Goal: Information Seeking & Learning: Learn about a topic

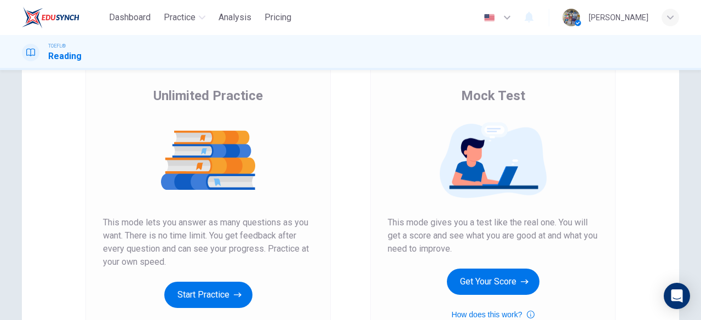
scroll to position [88, 0]
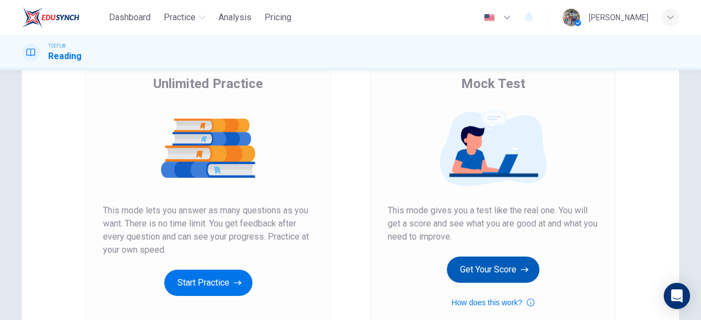
click at [520, 271] on icon "button" at bounding box center [524, 269] width 8 height 11
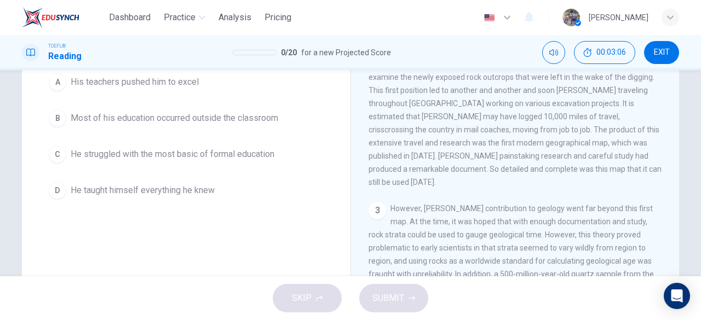
scroll to position [100, 0]
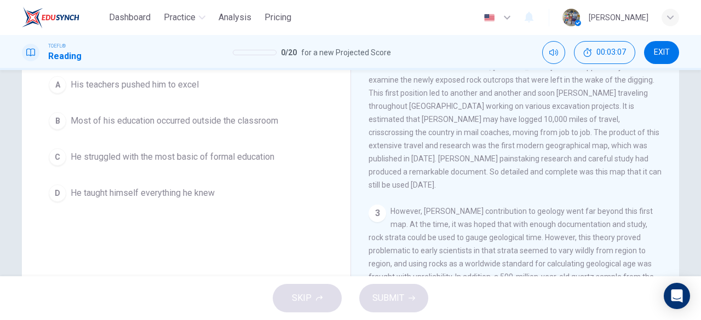
click at [53, 157] on div "C" at bounding box center [58, 157] width 18 height 18
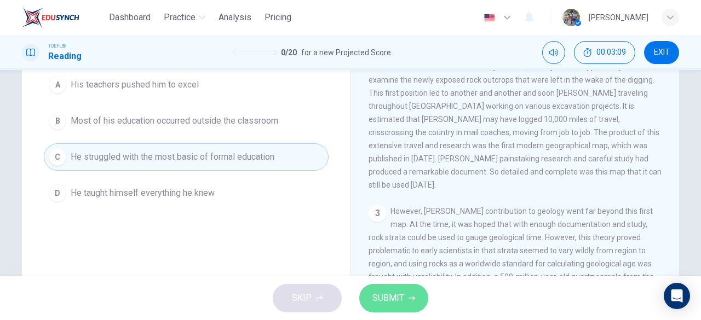
click at [394, 299] on span "SUBMIT" at bounding box center [388, 298] width 32 height 15
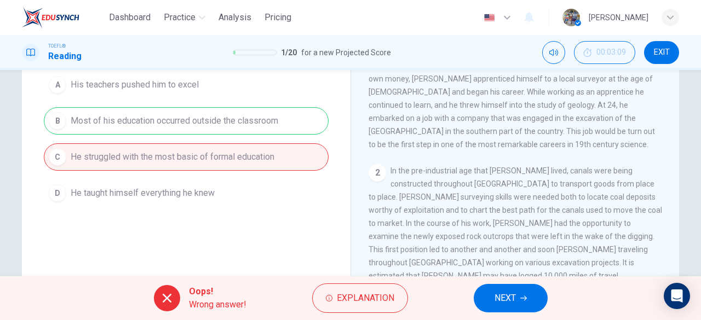
scroll to position [0, 0]
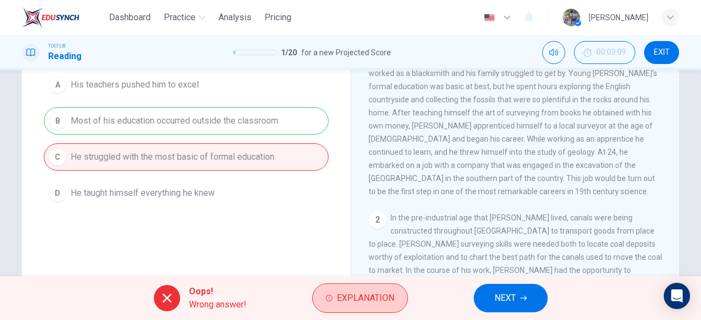
click at [381, 294] on span "Explanation" at bounding box center [365, 298] width 57 height 15
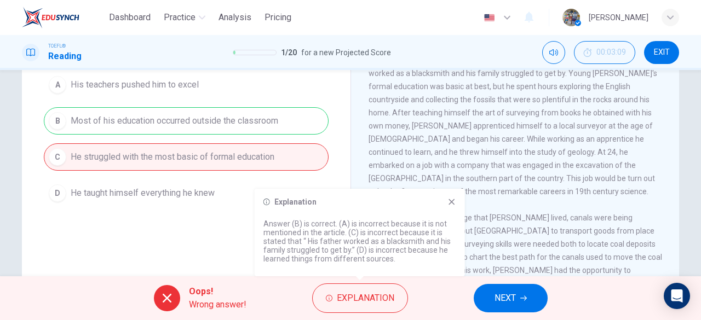
click at [506, 297] on span "NEXT" at bounding box center [504, 298] width 21 height 15
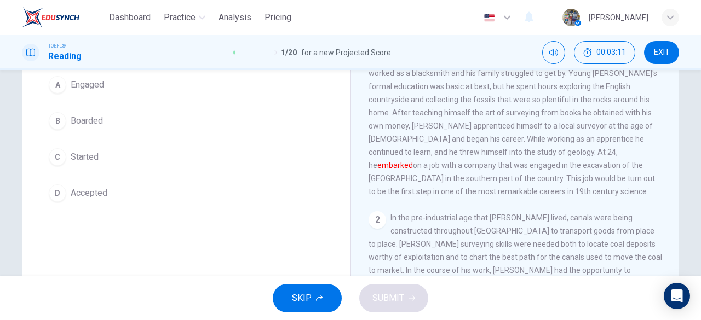
drag, startPoint x: 673, startPoint y: 154, endPoint x: 669, endPoint y: 119, distance: 35.2
click at [669, 119] on div "[PERSON_NAME] 1 Pioneering [DEMOGRAPHIC_DATA] geologist [PERSON_NAME] was born …" at bounding box center [514, 182] width 328 height 380
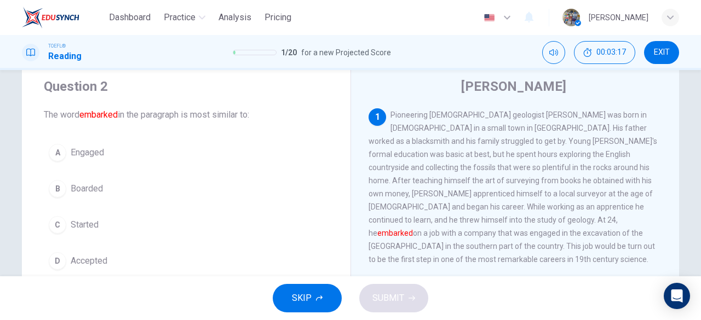
scroll to position [32, 0]
click at [56, 159] on div "A" at bounding box center [58, 152] width 18 height 18
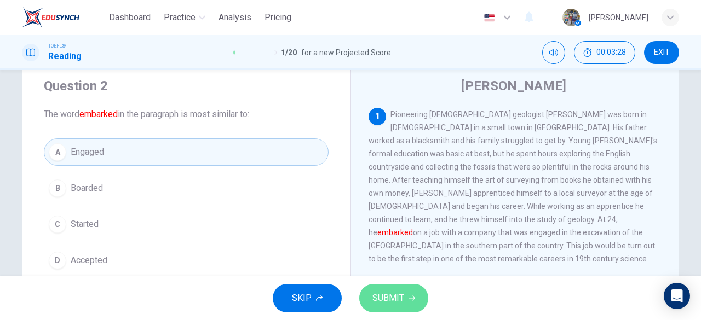
click at [366, 300] on button "SUBMIT" at bounding box center [393, 298] width 69 height 28
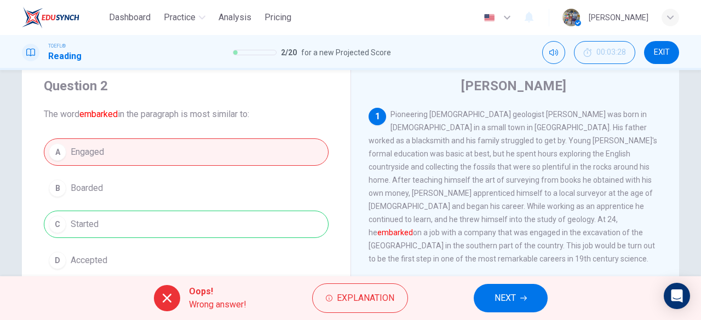
click at [499, 298] on span "NEXT" at bounding box center [504, 298] width 21 height 15
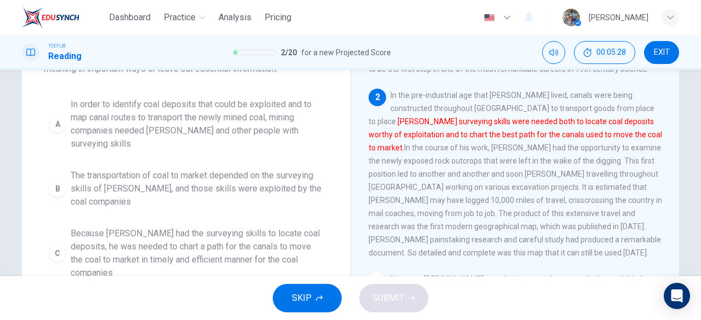
scroll to position [101, 0]
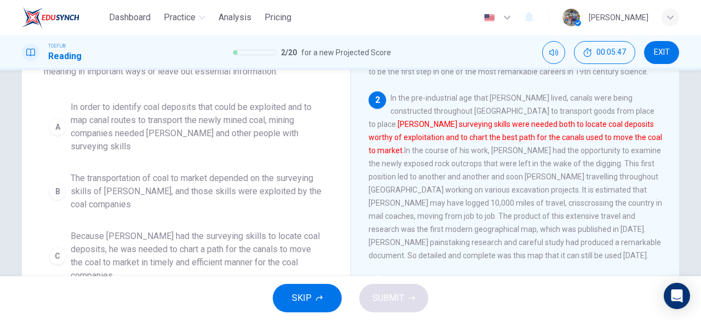
click at [267, 249] on span "Because [PERSON_NAME] had the surveying skills to locate coal deposits, he was …" at bounding box center [197, 256] width 253 height 53
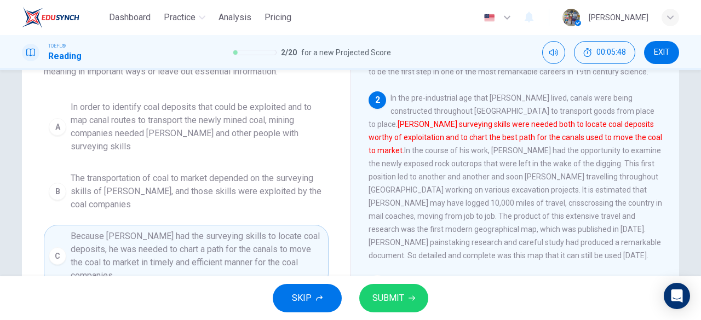
click at [398, 297] on span "SUBMIT" at bounding box center [388, 298] width 32 height 15
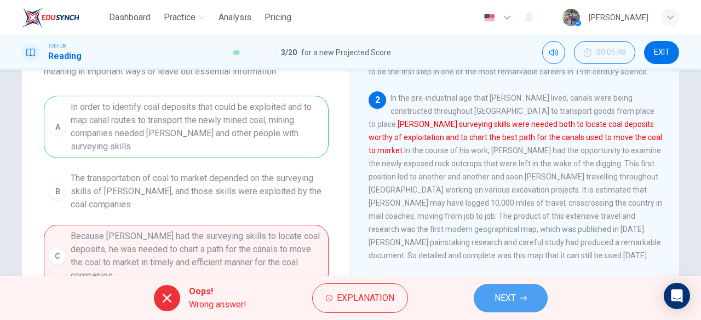
click at [521, 296] on icon "button" at bounding box center [523, 298] width 7 height 7
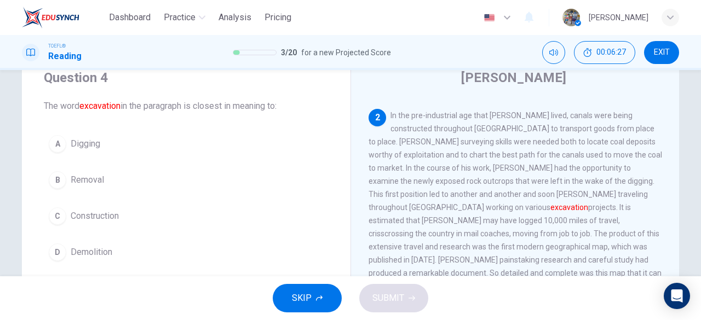
scroll to position [49, 0]
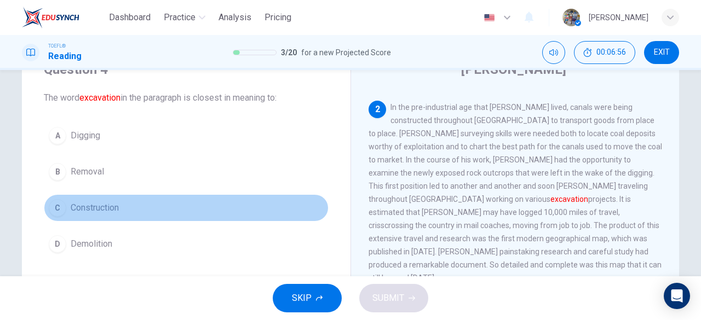
click at [49, 200] on div "C" at bounding box center [58, 208] width 18 height 18
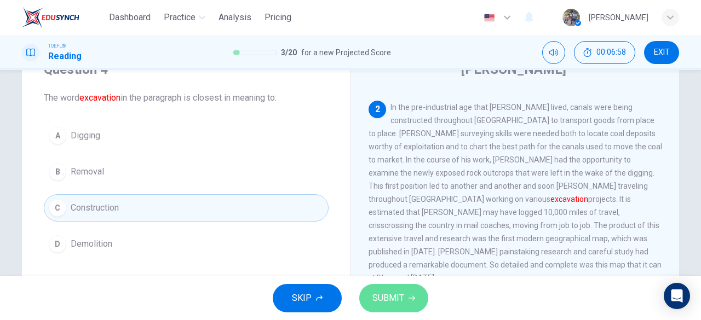
click at [375, 293] on span "SUBMIT" at bounding box center [388, 298] width 32 height 15
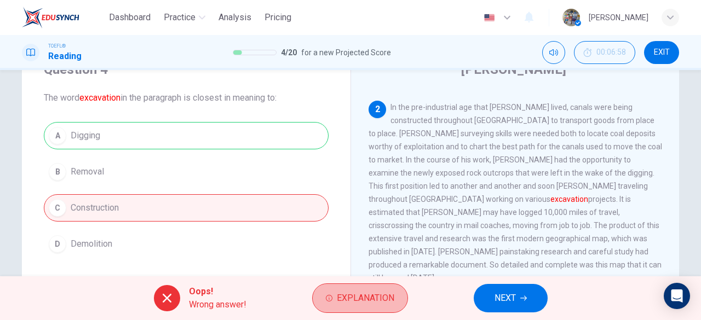
click at [375, 293] on span "Explanation" at bounding box center [365, 298] width 57 height 15
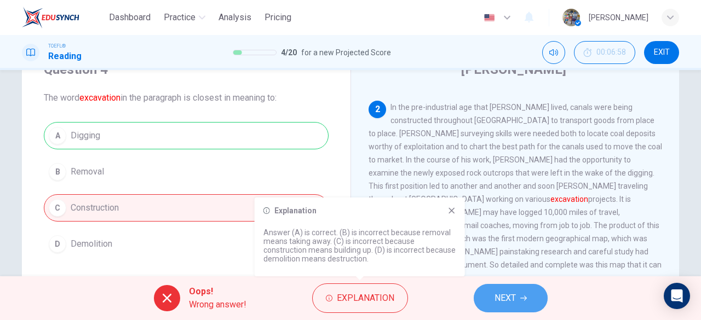
click at [530, 307] on button "NEXT" at bounding box center [510, 298] width 74 height 28
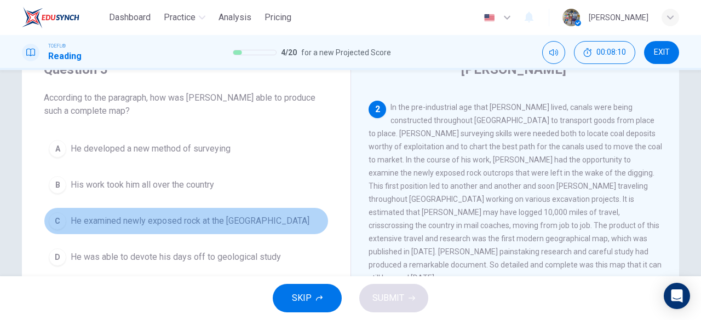
click at [60, 222] on div "C" at bounding box center [58, 221] width 18 height 18
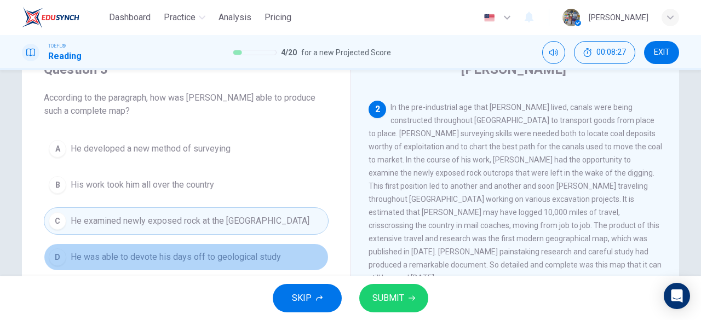
click at [198, 252] on span "He was able to devote his days off to geological study" at bounding box center [176, 257] width 210 height 13
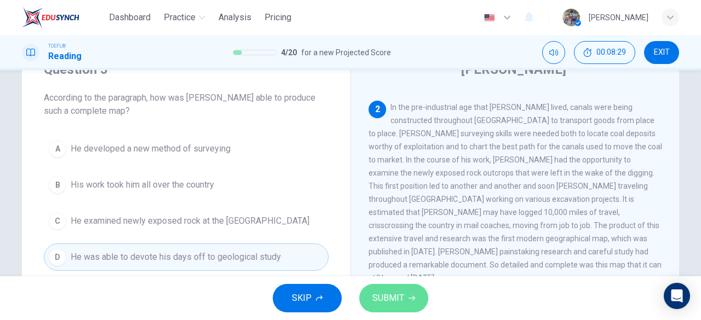
click at [398, 308] on button "SUBMIT" at bounding box center [393, 298] width 69 height 28
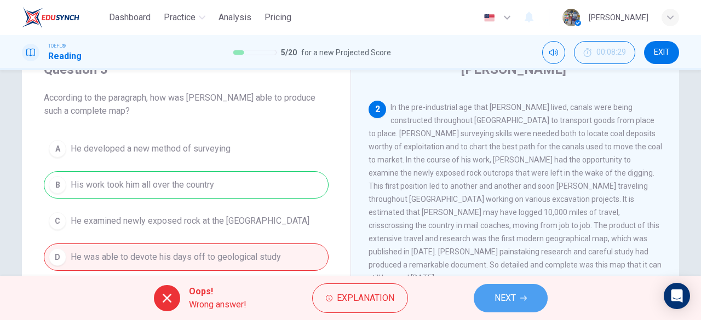
click at [526, 304] on button "NEXT" at bounding box center [510, 298] width 74 height 28
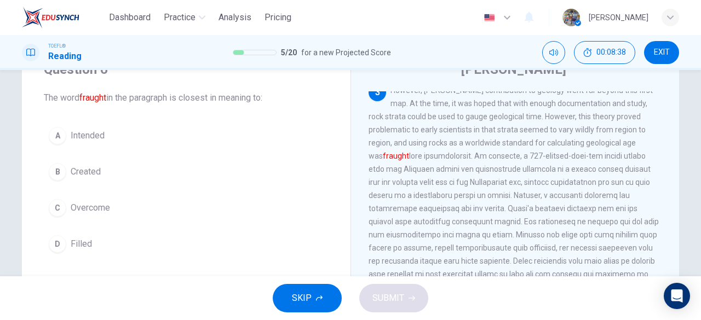
scroll to position [366, 0]
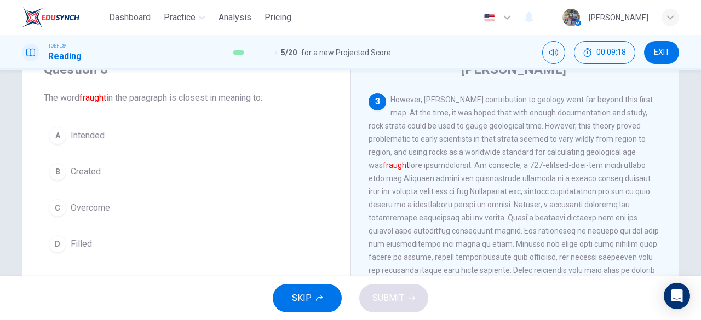
click at [56, 243] on div "D" at bounding box center [58, 244] width 18 height 18
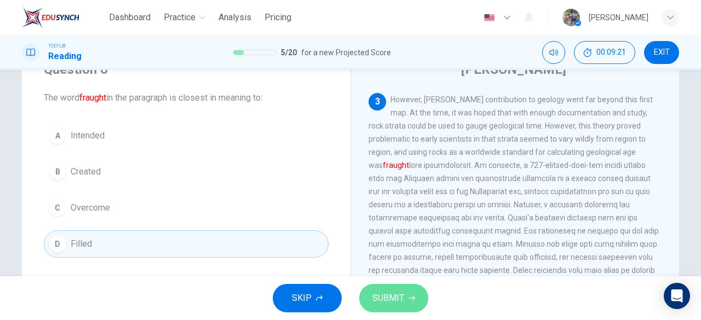
click at [379, 305] on span "SUBMIT" at bounding box center [388, 298] width 32 height 15
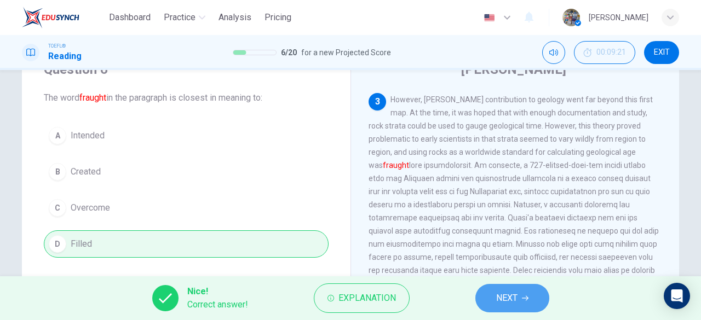
click at [494, 297] on button "NEXT" at bounding box center [512, 298] width 74 height 28
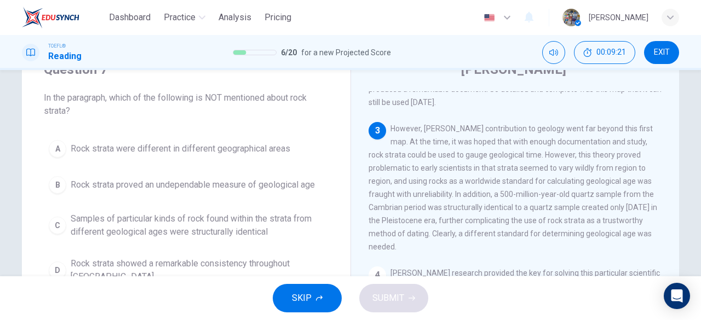
scroll to position [337, 0]
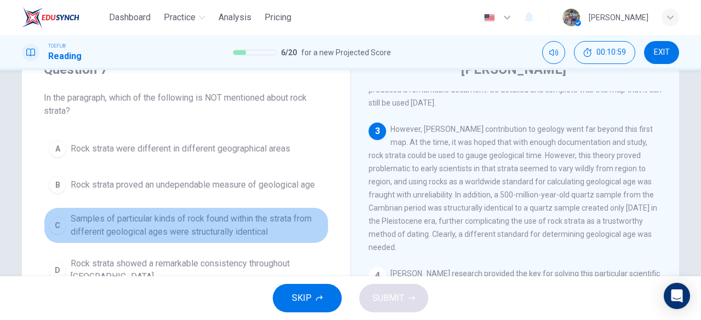
click at [134, 225] on span "Samples of particular kinds of rock found within the strata from different geol…" at bounding box center [197, 225] width 253 height 26
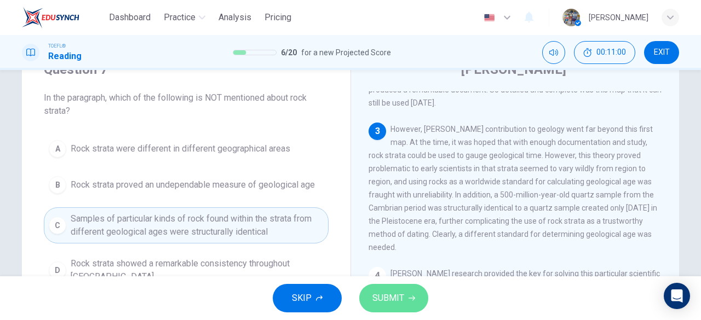
click at [372, 295] on span "SUBMIT" at bounding box center [388, 298] width 32 height 15
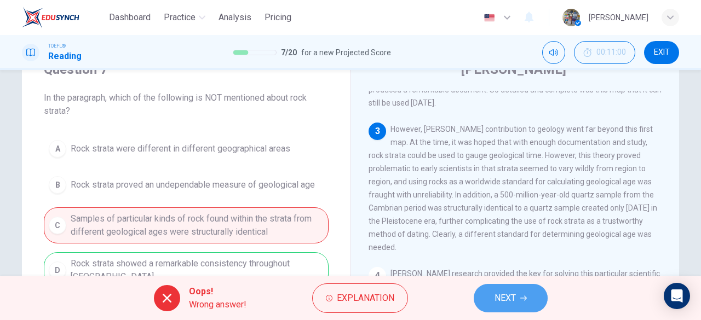
click at [504, 292] on span "NEXT" at bounding box center [504, 298] width 21 height 15
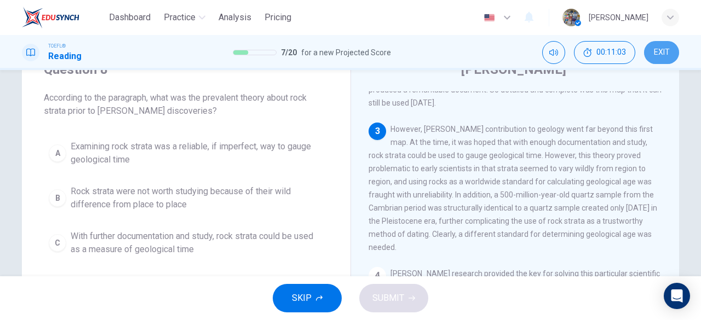
click at [660, 50] on span "EXIT" at bounding box center [661, 52] width 16 height 9
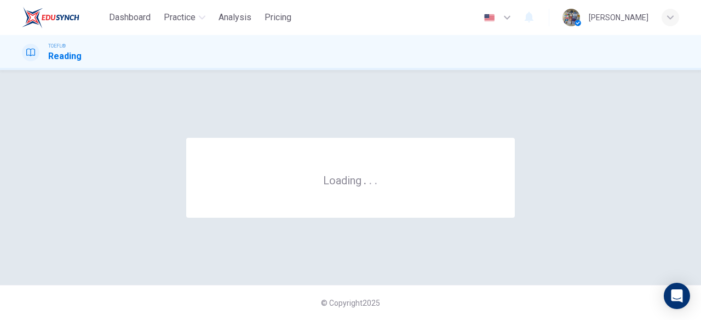
scroll to position [0, 0]
